Goal: Navigation & Orientation: Find specific page/section

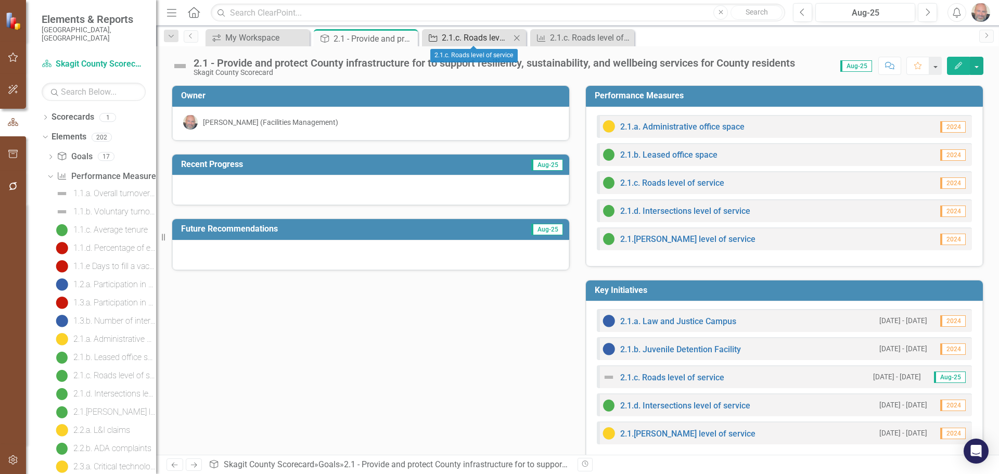
click at [445, 34] on div "2.1.c. Roads level of service" at bounding box center [476, 37] width 69 height 13
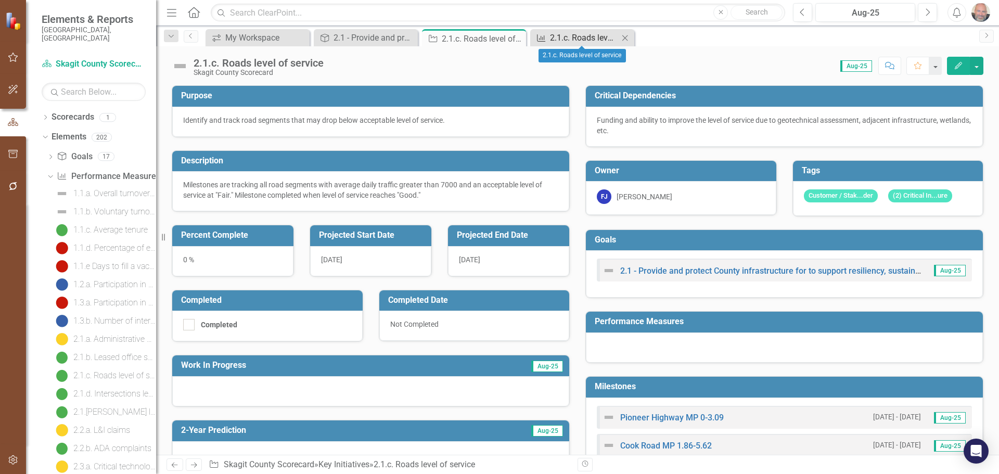
click at [562, 38] on div "2.1.c. Roads level of service" at bounding box center [584, 37] width 69 height 13
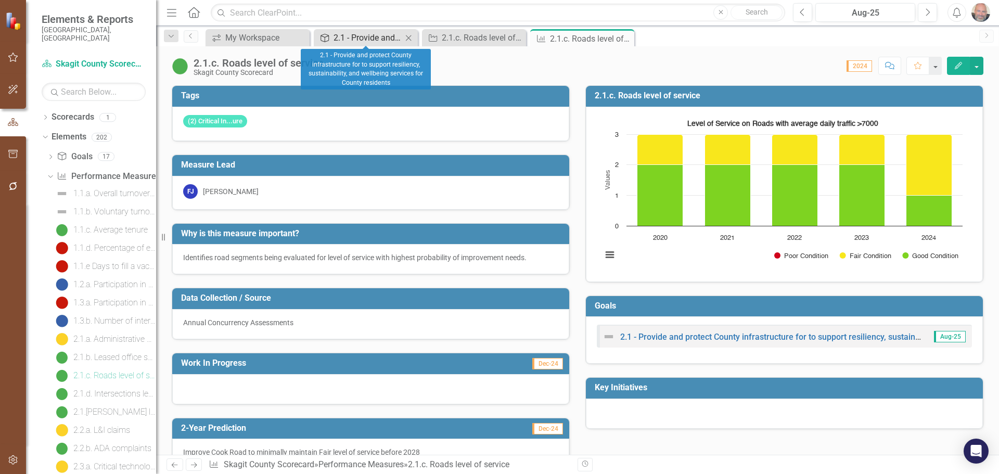
click at [361, 37] on div "2.1 - Provide and protect County infrastructure for to support resiliency, sust…" at bounding box center [368, 37] width 69 height 13
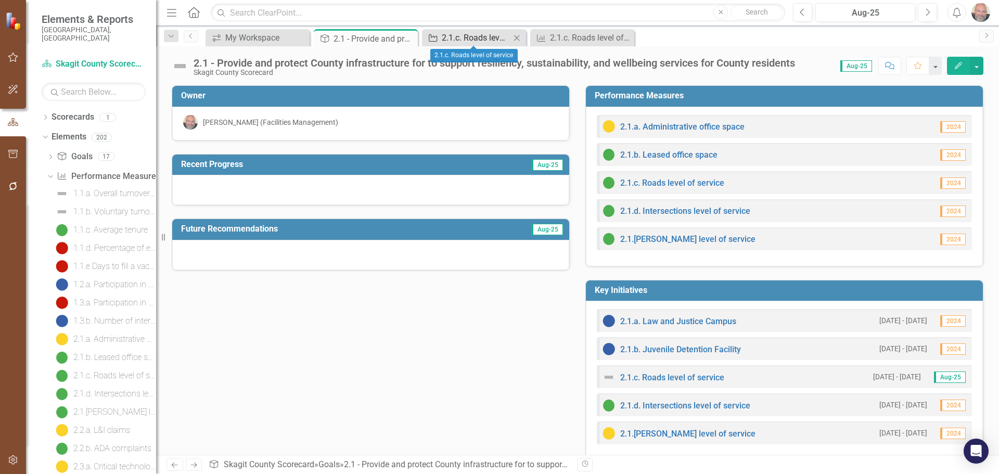
click at [478, 36] on div "2.1.c. Roads level of service" at bounding box center [476, 37] width 69 height 13
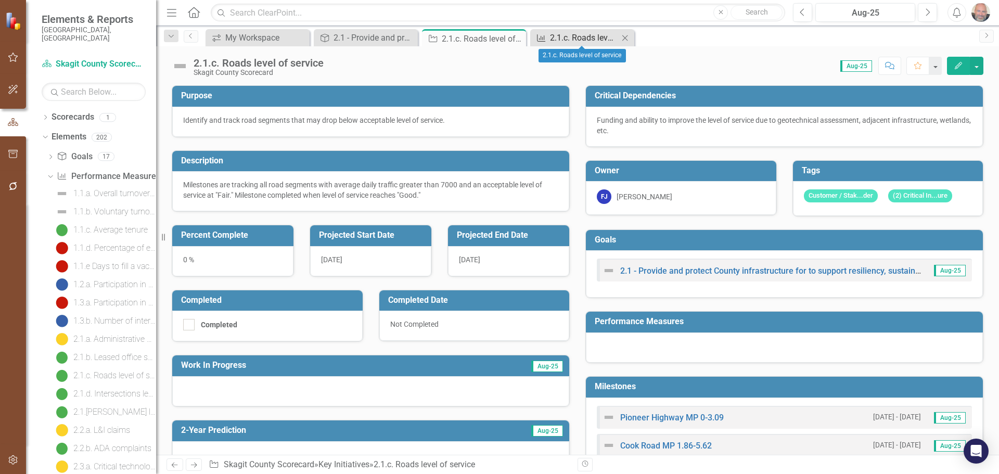
click at [568, 33] on div "2.1.c. Roads level of service" at bounding box center [584, 37] width 69 height 13
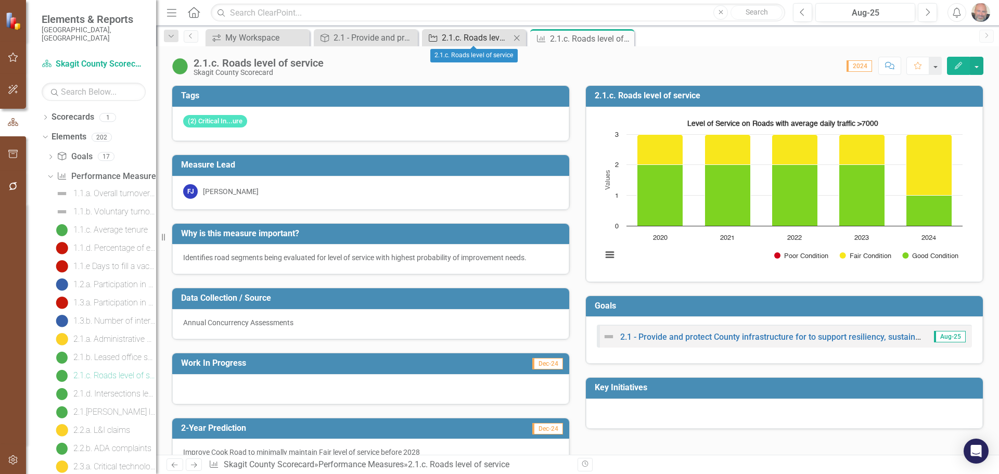
click at [480, 36] on div "2.1.c. Roads level of service" at bounding box center [476, 37] width 69 height 13
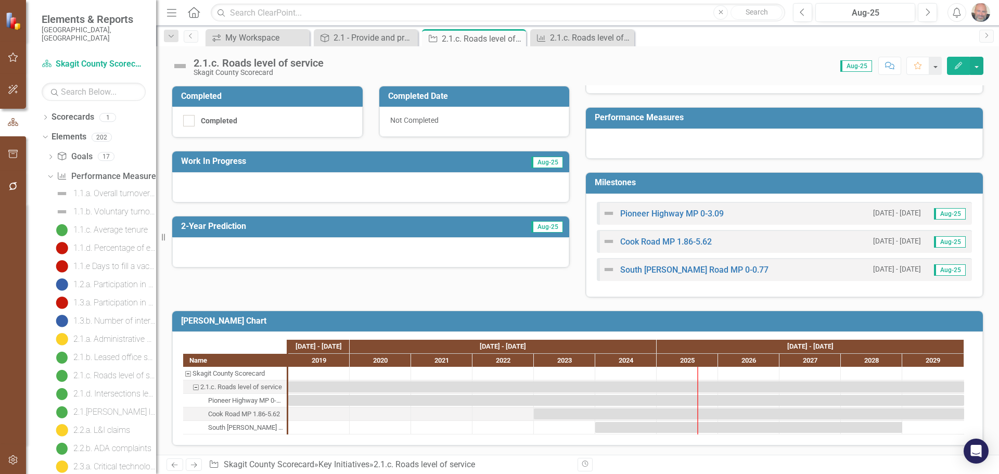
scroll to position [206, 0]
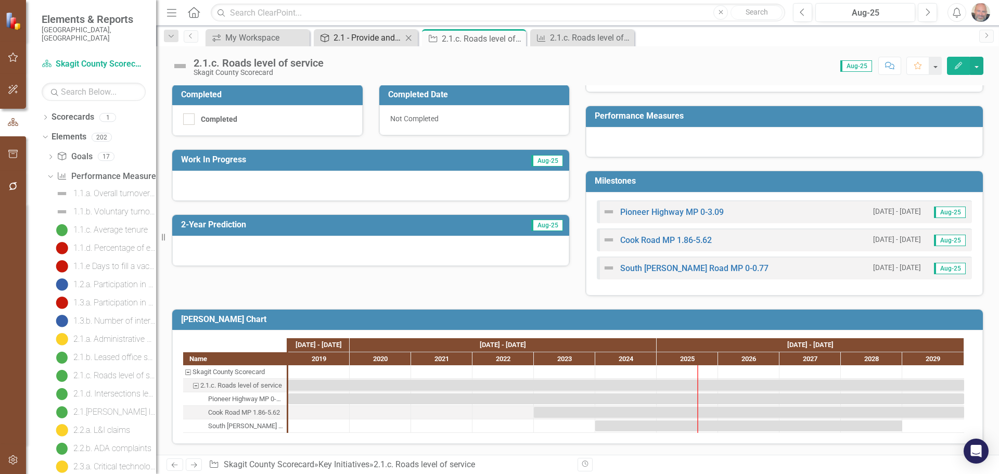
drag, startPoint x: 362, startPoint y: 30, endPoint x: 361, endPoint y: 39, distance: 8.4
click at [362, 34] on div "Goal 2.1 - Provide and protect County infrastructure for to support resiliency,…" at bounding box center [366, 37] width 104 height 17
click at [363, 36] on div "2.1 - Provide and protect County infrastructure for to support resiliency, sust…" at bounding box center [368, 37] width 69 height 13
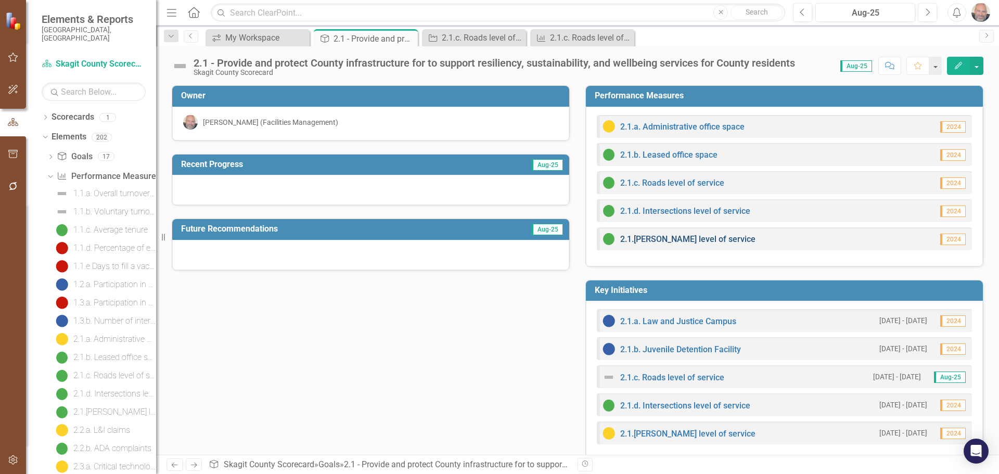
click at [663, 237] on link "2.1.[PERSON_NAME] level of service" at bounding box center [687, 239] width 135 height 10
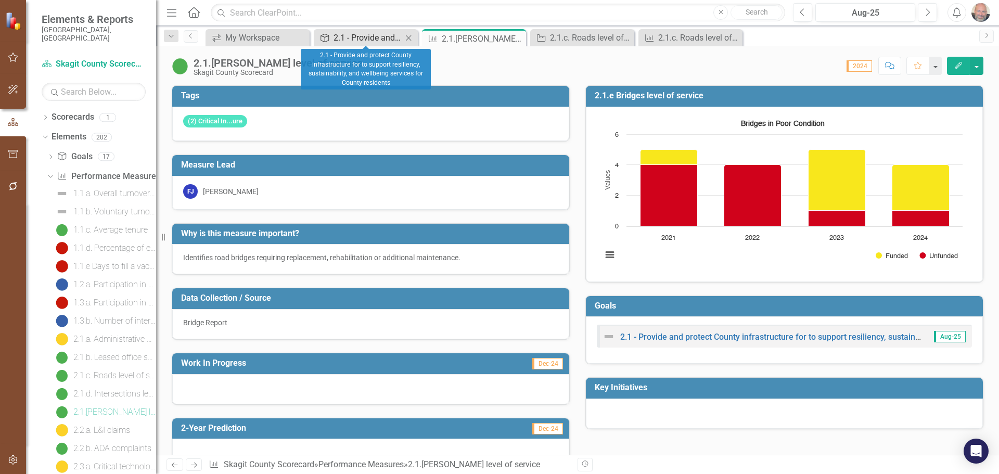
click at [390, 39] on div "2.1 - Provide and protect County infrastructure for to support resiliency, sust…" at bounding box center [368, 37] width 69 height 13
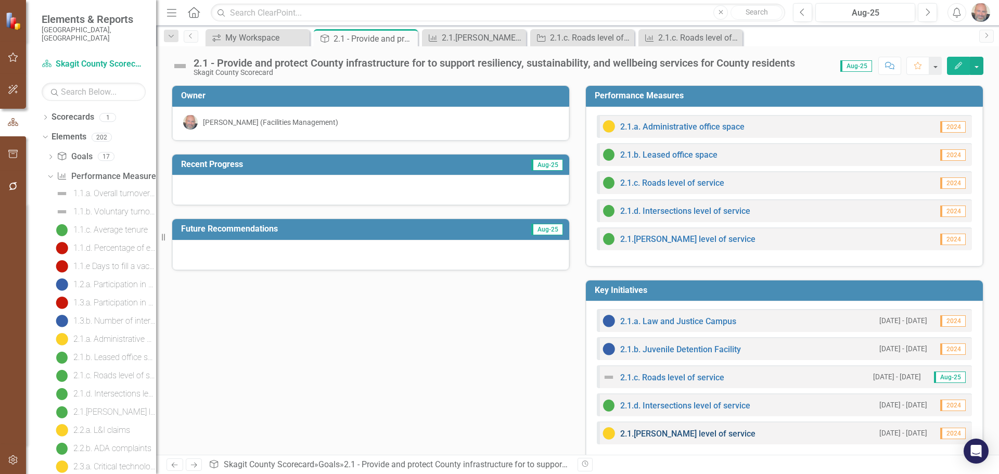
click at [700, 433] on link "2.1.[PERSON_NAME] level of service" at bounding box center [687, 434] width 135 height 10
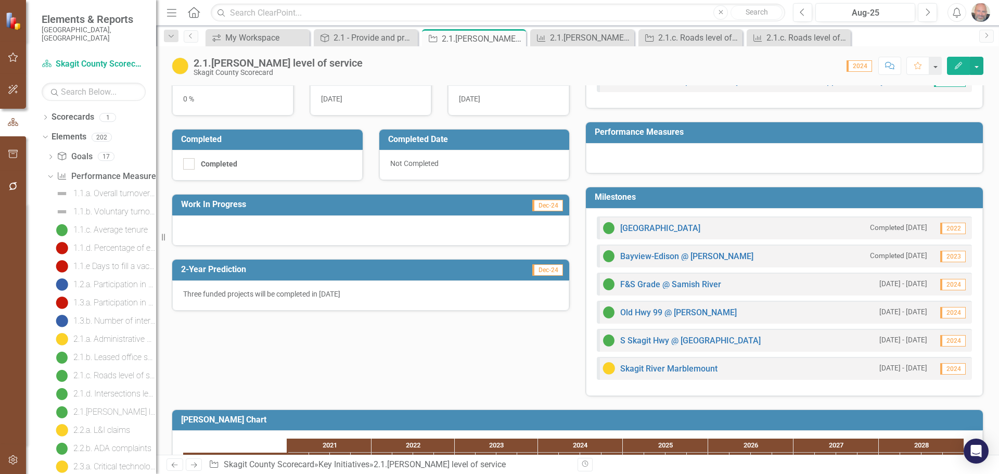
scroll to position [321, 0]
